Goal: Transaction & Acquisition: Purchase product/service

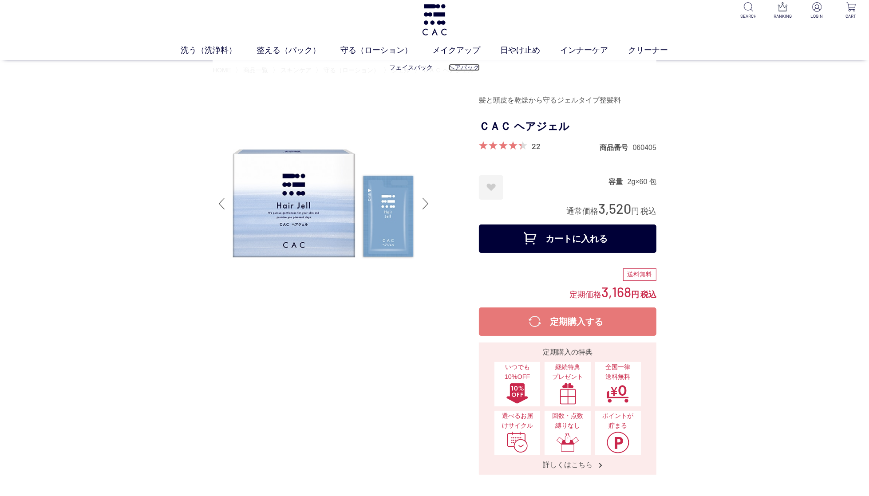
click at [461, 67] on link "ヘアパック" at bounding box center [463, 67] width 31 height 7
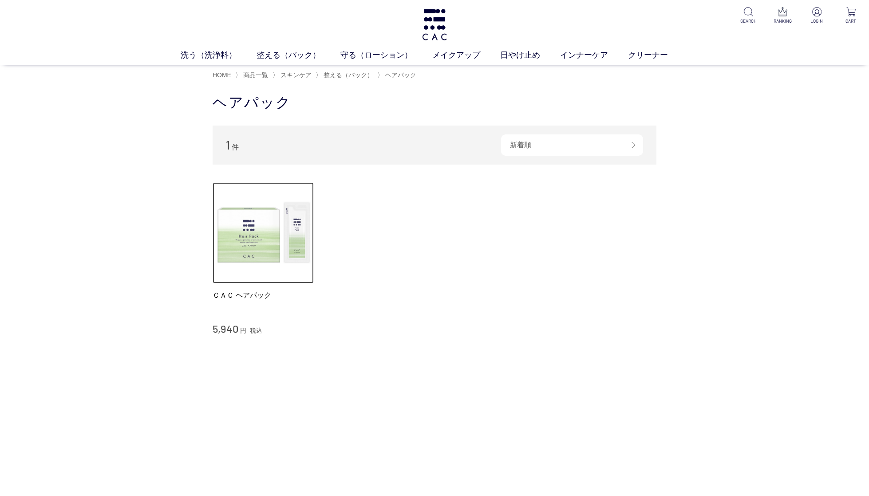
click at [257, 242] on img at bounding box center [262, 232] width 101 height 101
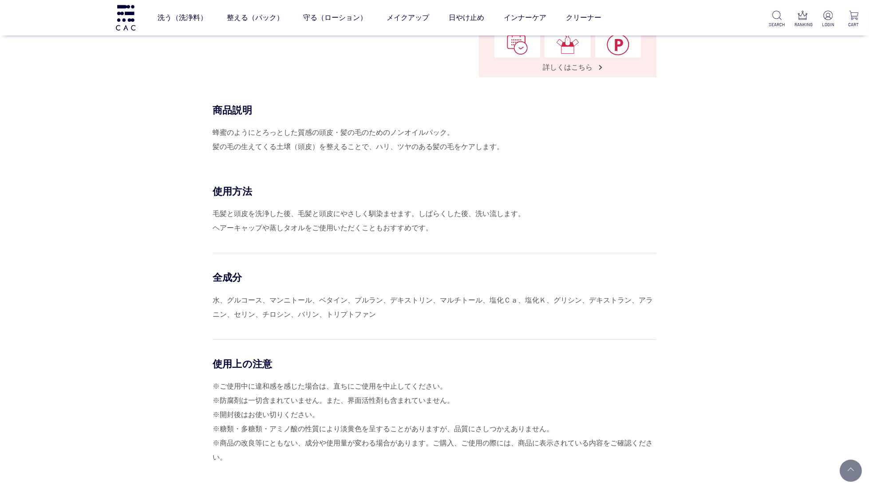
scroll to position [347, 0]
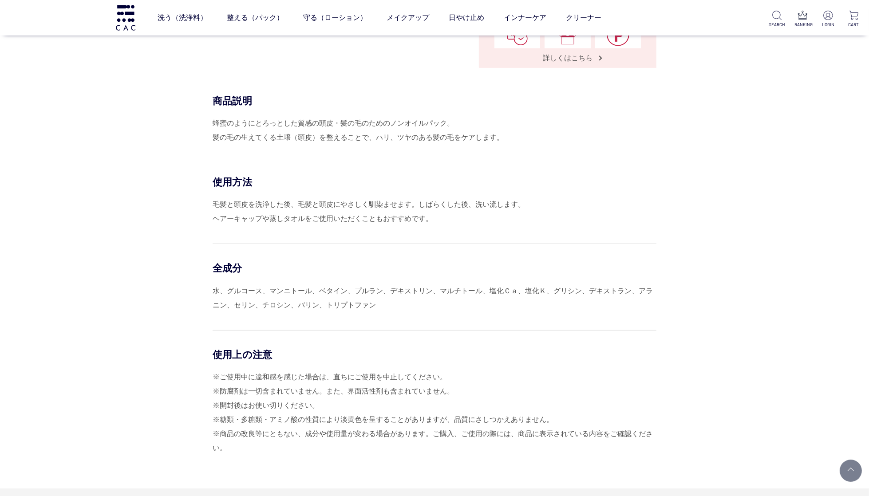
click at [293, 121] on div "蜂蜜のようにとろっとした質感の頭皮・髪の毛のためのノンオイルパック。 髪の毛の生えてくる土壌（頭皮）を整えることで、ハリ、ツヤのある髪の毛をケアします。" at bounding box center [434, 130] width 444 height 28
drag, startPoint x: 318, startPoint y: 121, endPoint x: 447, endPoint y: 122, distance: 128.6
click at [447, 122] on div "蜂蜜のようにとろっとした質感の頭皮・髪の毛のためのノンオイルパック。 髪の毛の生えてくる土壌（頭皮）を整えることで、ハリ、ツヤのある髪の毛をケアします。" at bounding box center [434, 130] width 444 height 28
copy div "頭皮・髪の毛のためのノンオイルパック"
drag, startPoint x: 283, startPoint y: 159, endPoint x: 257, endPoint y: 151, distance: 27.1
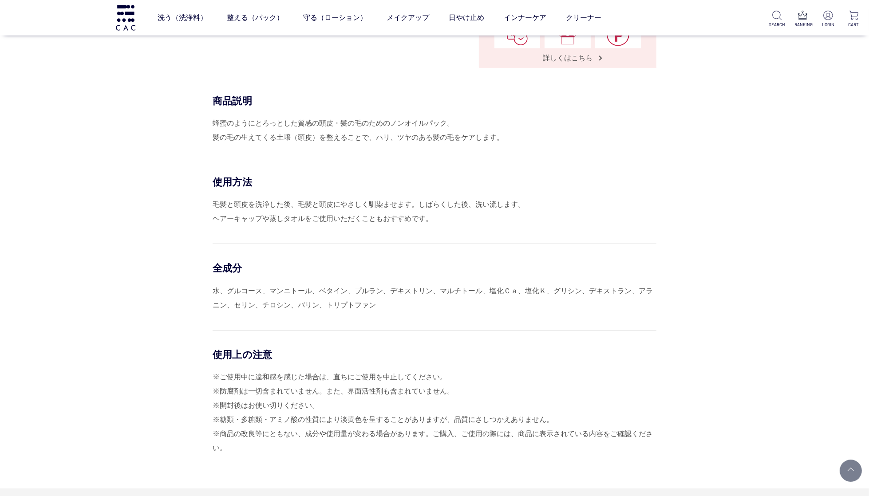
click at [283, 159] on div "商品説明 蜂蜜のようにとろっとした質感の頭皮・髪の毛のためのノンオイルパック。 髪の毛の生えてくる土壌（頭皮）を整えることで、ハリ、ツヤのある髪の毛をケアしま…" at bounding box center [434, 134] width 444 height 81
drag, startPoint x: 277, startPoint y: 136, endPoint x: 347, endPoint y: 136, distance: 70.1
click at [347, 136] on div "蜂蜜のようにとろっとした質感の頭皮・髪の毛のためのノンオイルパック。 髪の毛の生えてくる土壌（頭皮）を整えることで、ハリ、ツヤのある髪の毛をケアします。" at bounding box center [434, 130] width 444 height 28
copy div "土壌（頭皮）を整える"
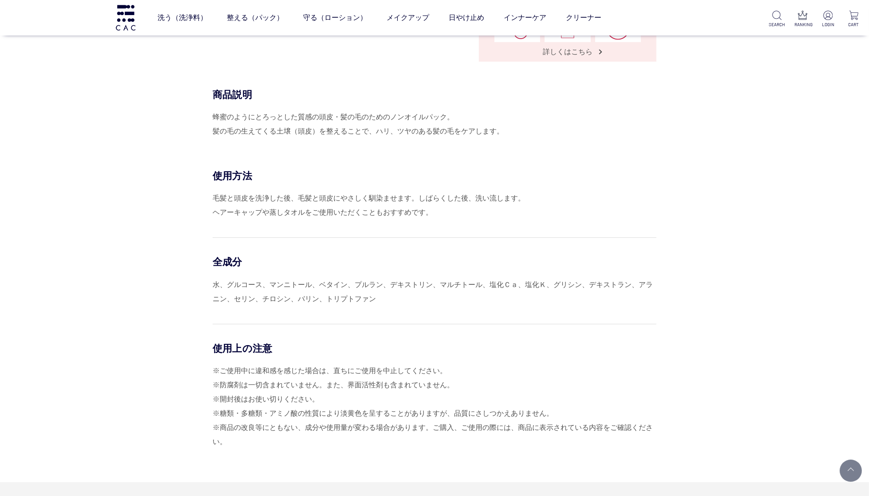
click at [388, 133] on div "蜂蜜のようにとろっとした質感の頭皮・髪の毛のためのノンオイルパック。 髪の毛の生えてくる土壌（頭皮）を整えることで、ハリ、ツヤのある髪の毛をケアします。" at bounding box center [434, 124] width 444 height 28
drag, startPoint x: 378, startPoint y: 129, endPoint x: 437, endPoint y: 130, distance: 59.0
click at [437, 130] on div "蜂蜜のようにとろっとした質感の頭皮・髪の毛のためのノンオイルパック。 髪の毛の生えてくる土壌（頭皮）を整えることで、ハリ、ツヤのある髪の毛をケアします。" at bounding box center [434, 124] width 444 height 28
copy div "ハリ、ツヤのある髪"
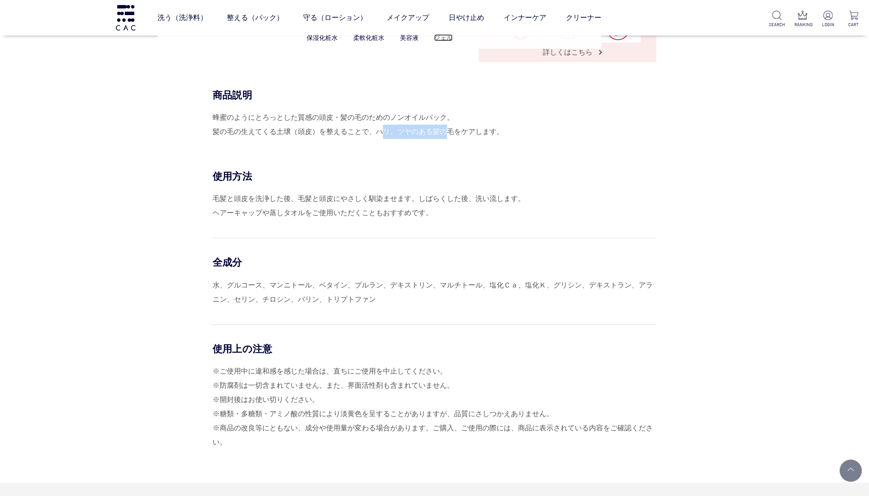
click at [446, 39] on link "ジェル" at bounding box center [443, 37] width 19 height 7
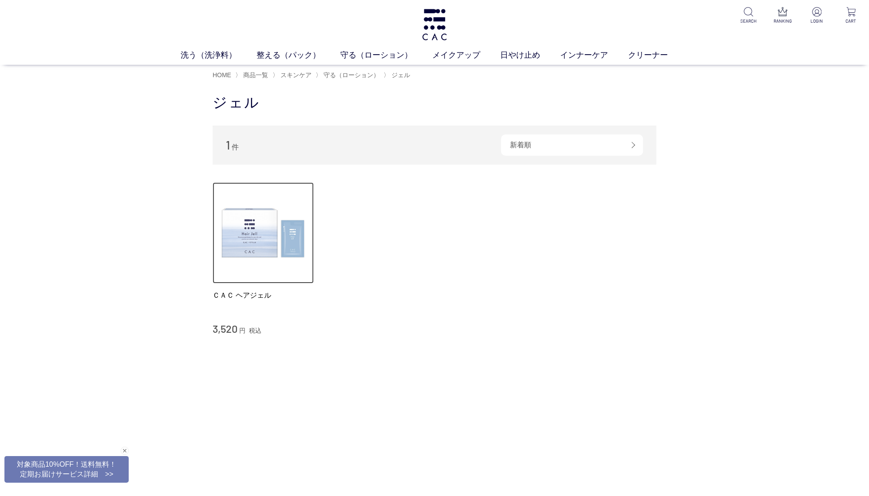
click at [257, 243] on img at bounding box center [262, 232] width 101 height 101
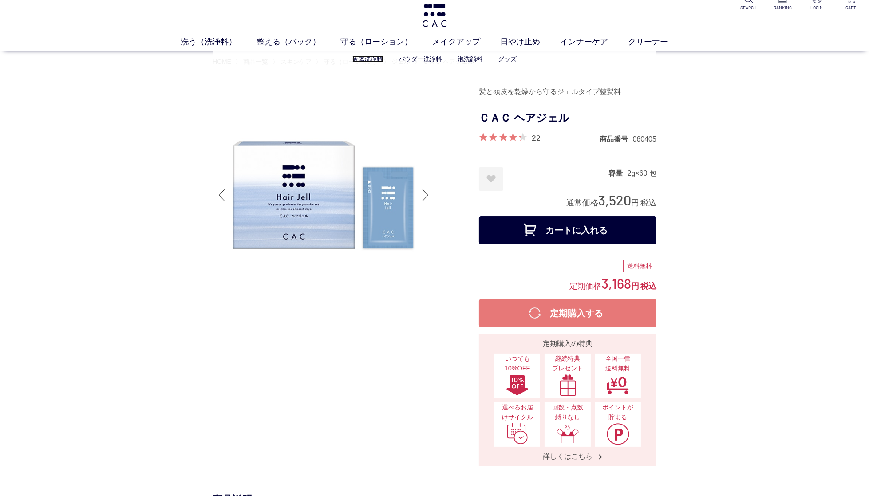
click at [365, 63] on li "液体洗浄料" at bounding box center [375, 59] width 47 height 9
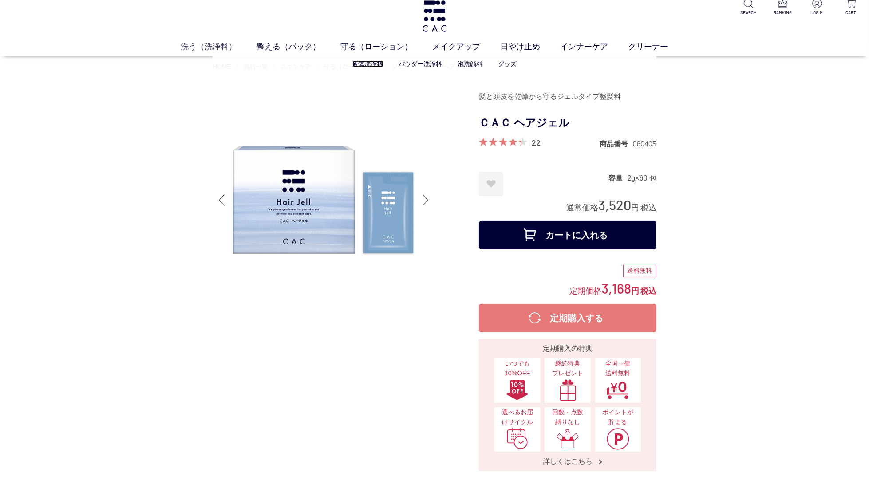
scroll to position [8, 0]
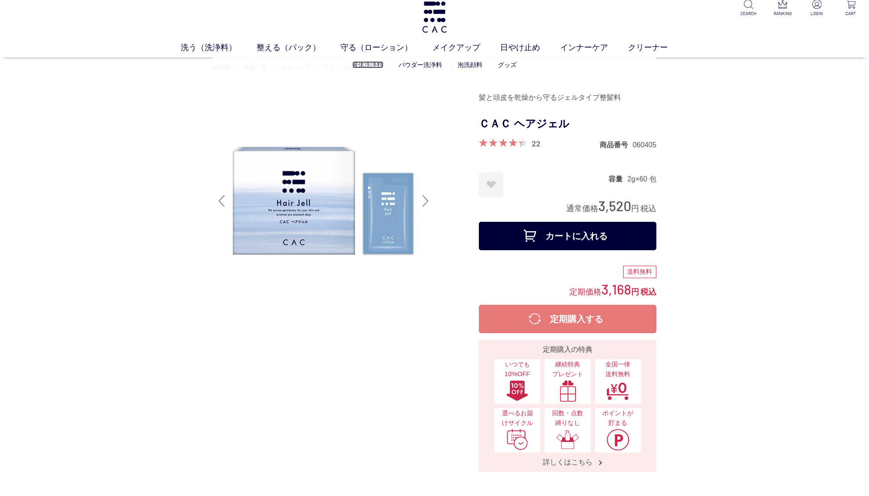
click at [364, 64] on link "液体洗浄料" at bounding box center [367, 64] width 31 height 7
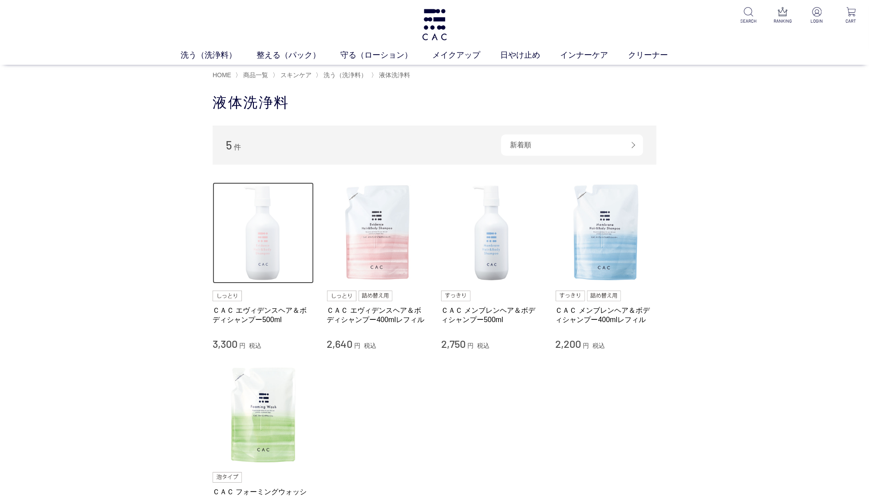
click at [272, 252] on img at bounding box center [262, 232] width 101 height 101
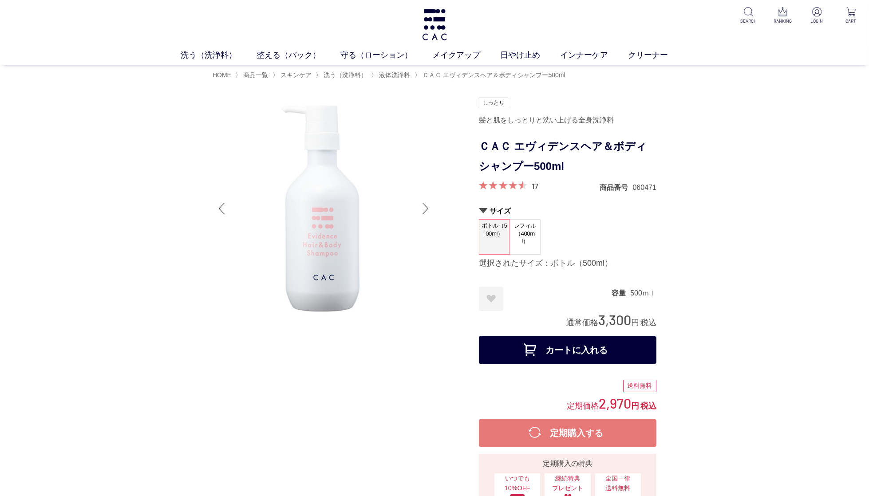
scroll to position [1, 0]
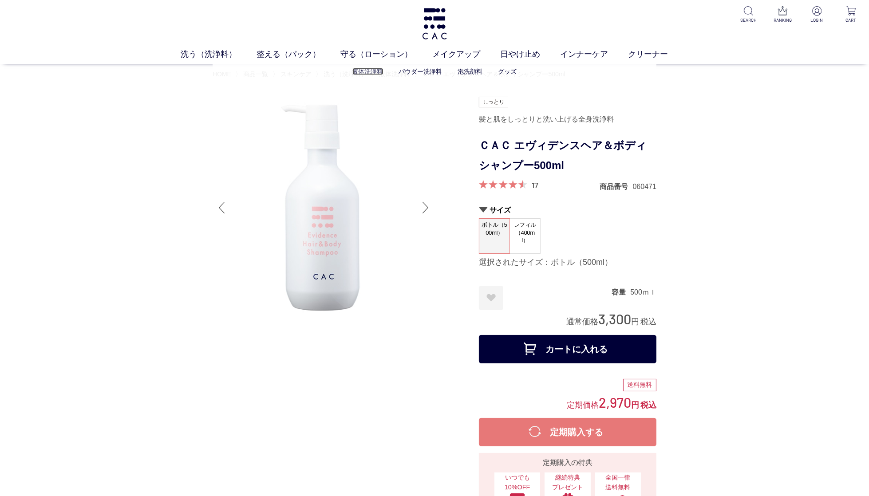
click at [367, 71] on link "液体洗浄料" at bounding box center [367, 71] width 31 height 7
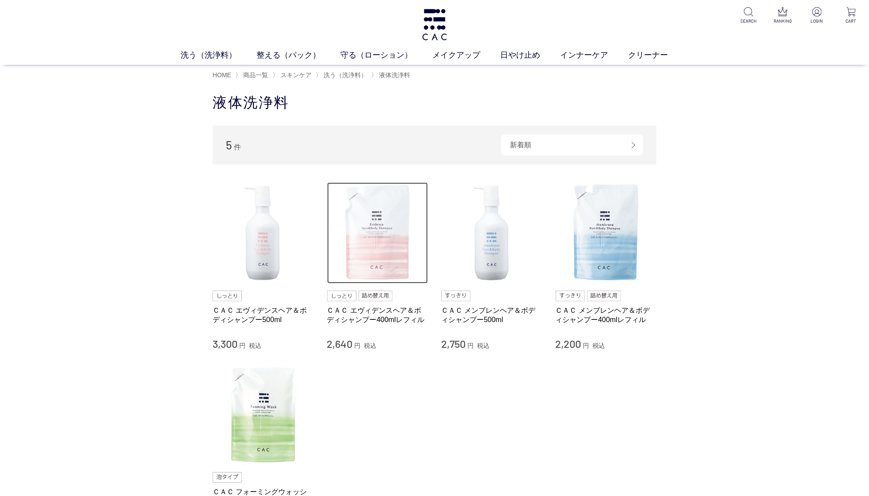
click at [379, 249] on img at bounding box center [377, 232] width 101 height 101
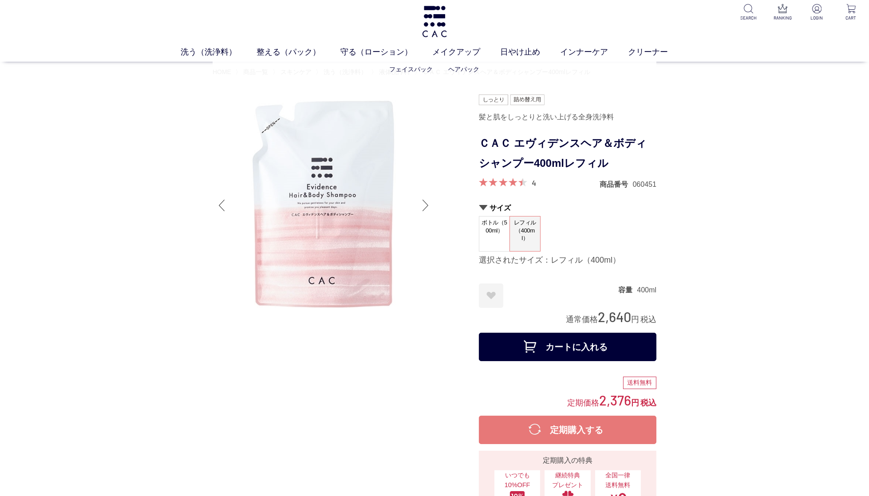
scroll to position [4, 0]
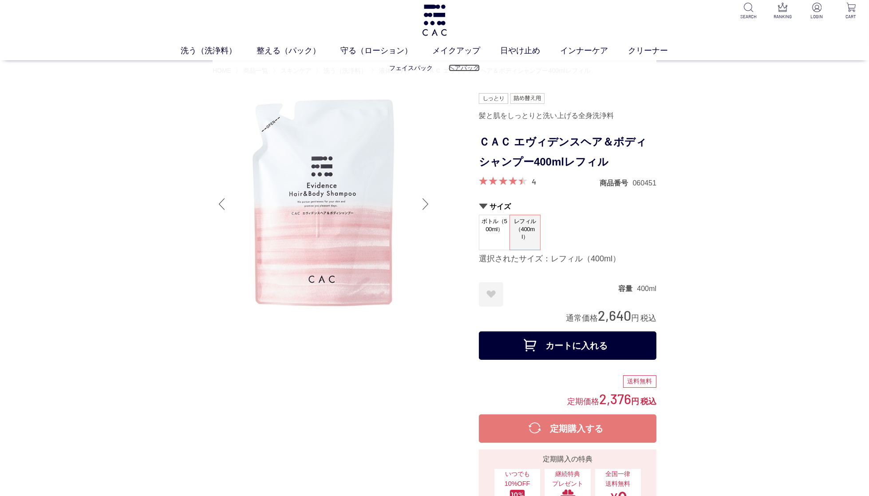
click at [468, 67] on link "ヘアパック" at bounding box center [463, 67] width 31 height 7
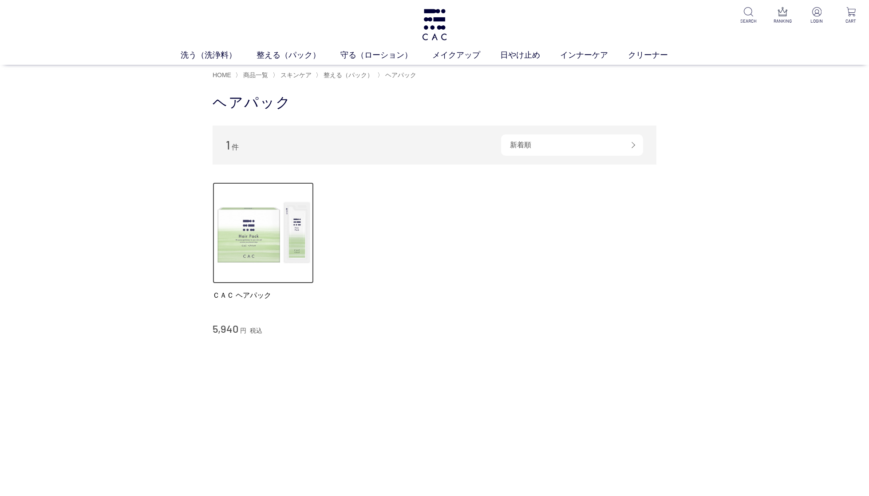
click at [270, 251] on img at bounding box center [262, 232] width 101 height 101
